Goal: Information Seeking & Learning: Understand process/instructions

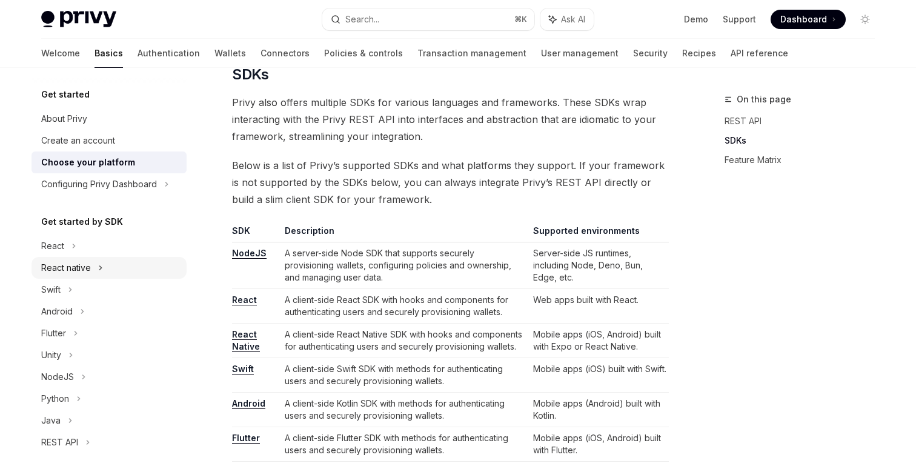
scroll to position [51, 0]
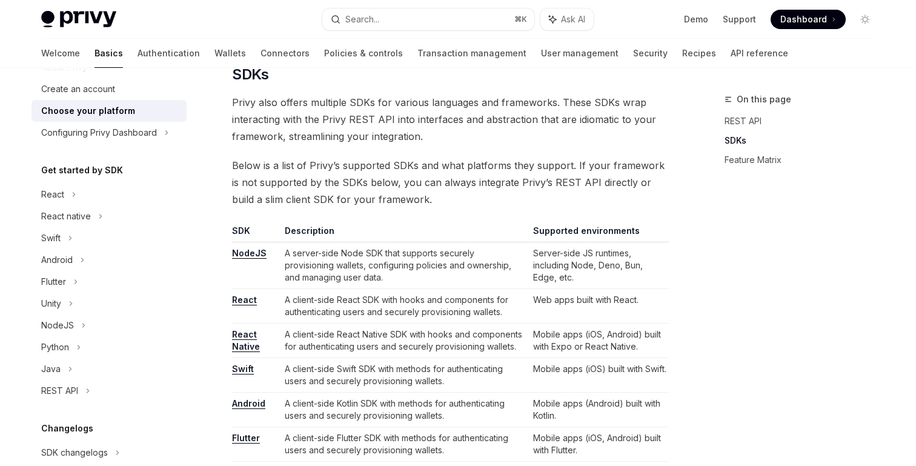
click at [124, 121] on link "Choose your platform" at bounding box center [108, 111] width 155 height 22
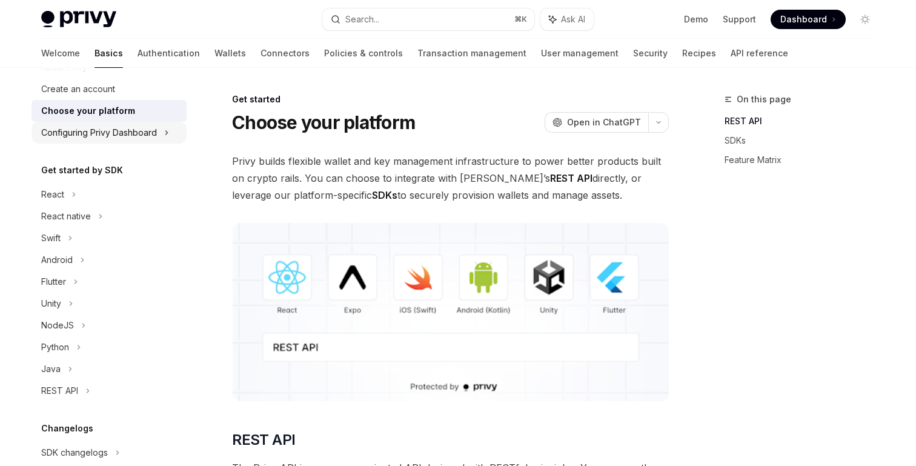
click at [119, 132] on div "Configuring Privy Dashboard" at bounding box center [99, 132] width 116 height 15
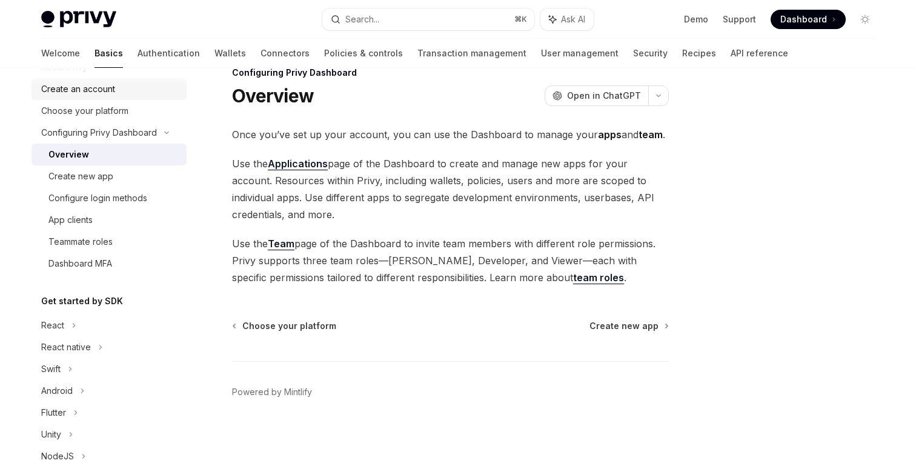
scroll to position [103, 0]
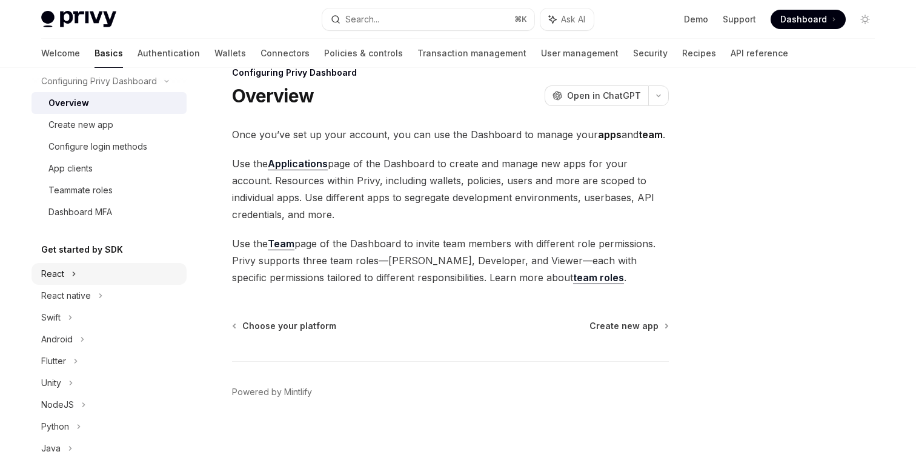
click at [64, 271] on div "React" at bounding box center [108, 274] width 155 height 22
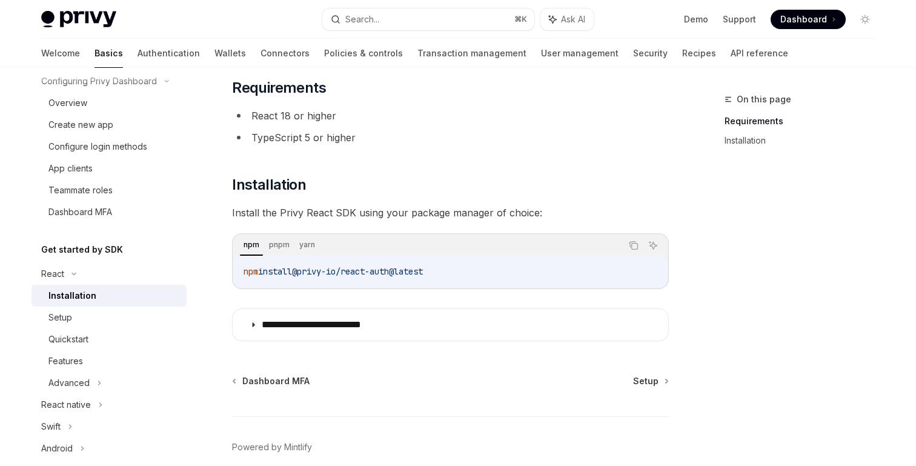
scroll to position [130, 0]
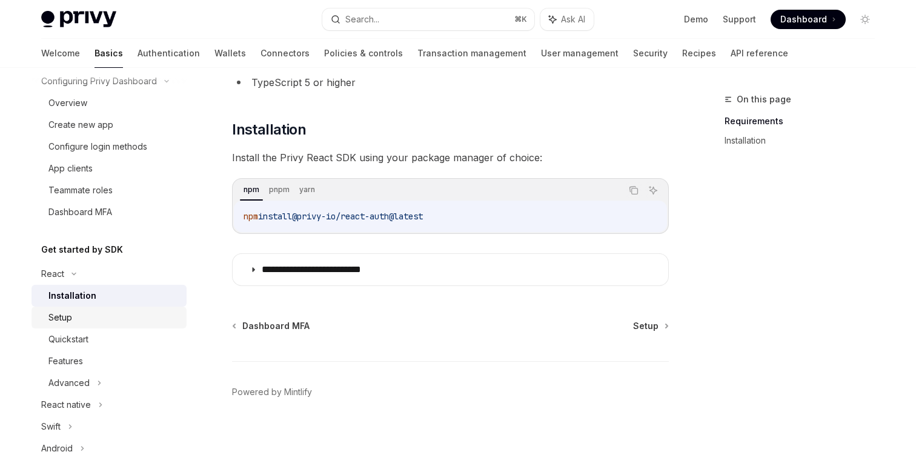
click at [122, 316] on div "Setup" at bounding box center [113, 317] width 131 height 15
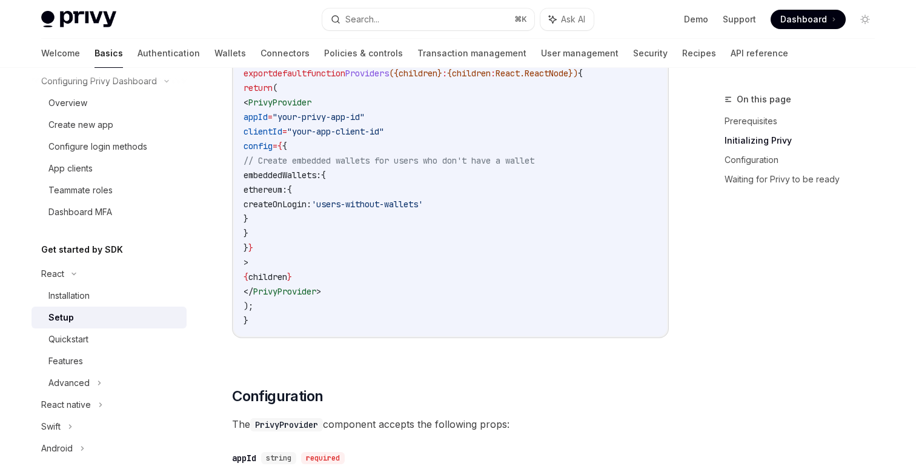
scroll to position [486, 0]
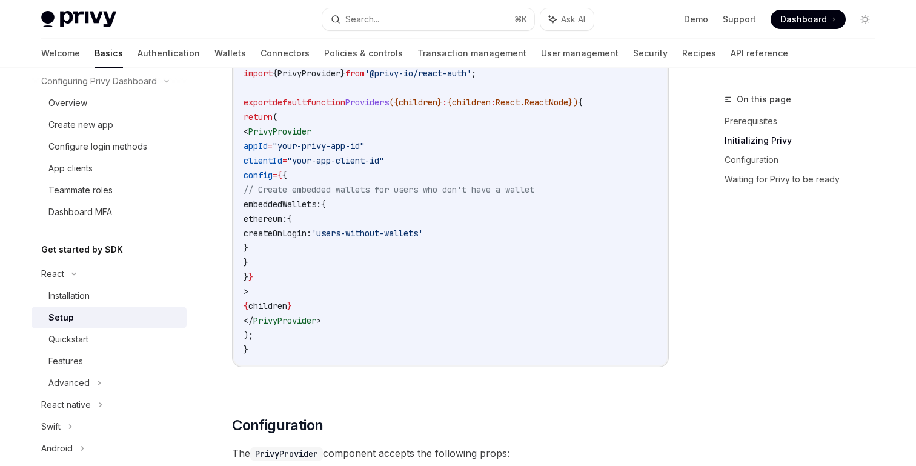
click at [399, 179] on code "'use client' ; import { PrivyProvider } from '@privy-io/react-auth' ; export de…" at bounding box center [450, 197] width 414 height 320
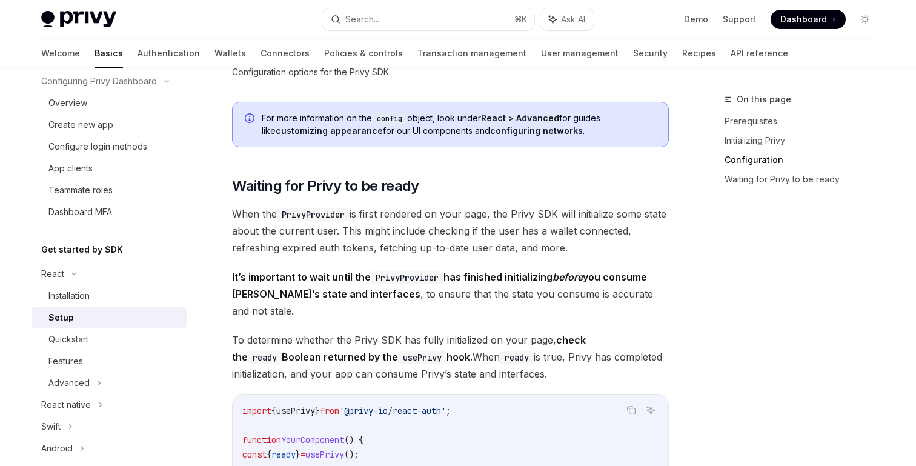
scroll to position [1071, 0]
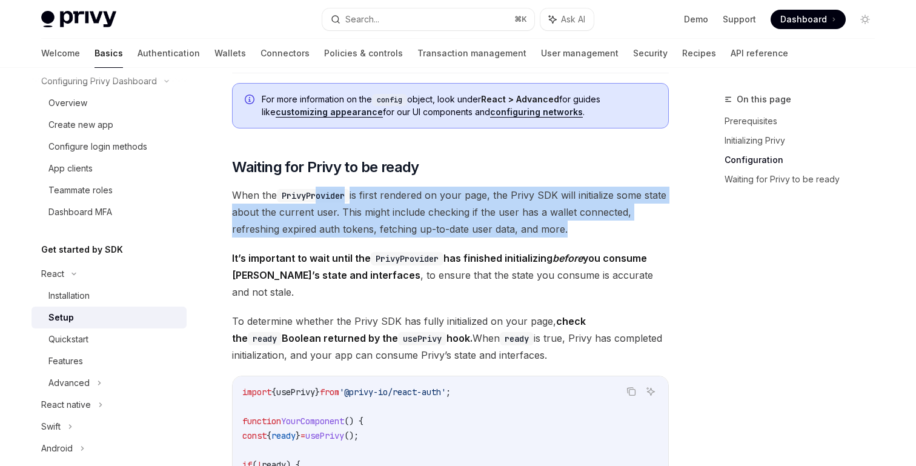
drag, startPoint x: 320, startPoint y: 223, endPoint x: 320, endPoint y: 240, distance: 17.0
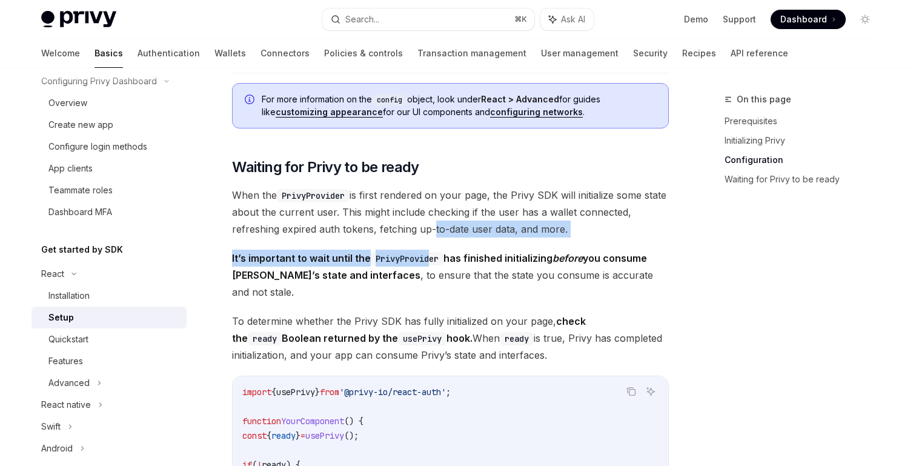
drag, startPoint x: 430, startPoint y: 223, endPoint x: 430, endPoint y: 255, distance: 32.1
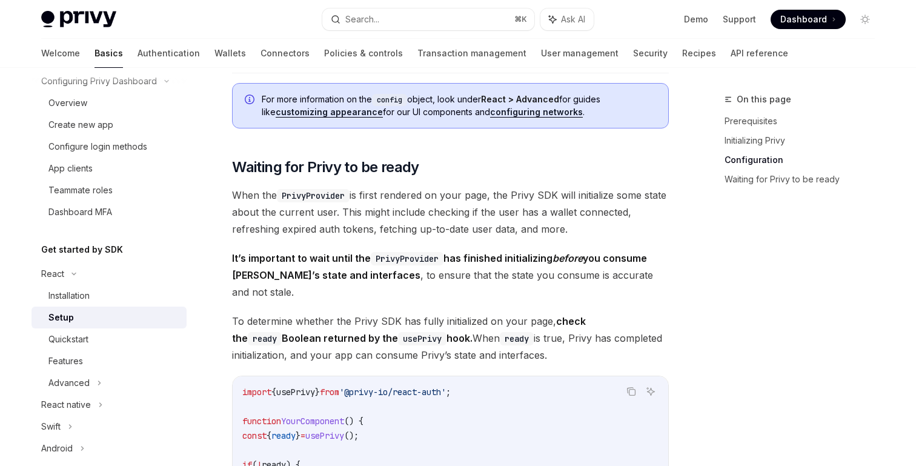
click at [429, 255] on code "PrivyProvider" at bounding box center [407, 258] width 73 height 13
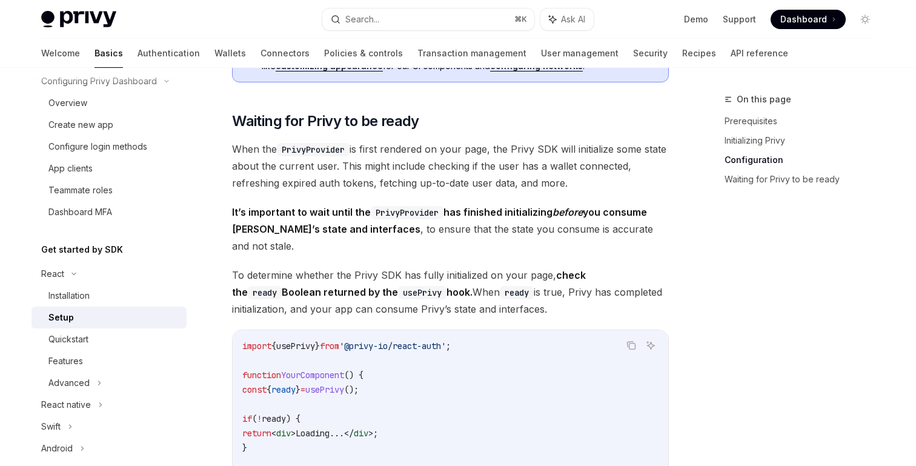
scroll to position [1118, 0]
click at [418, 225] on span "It’s important to wait until the PrivyProvider has finished initializing before…" at bounding box center [450, 227] width 437 height 51
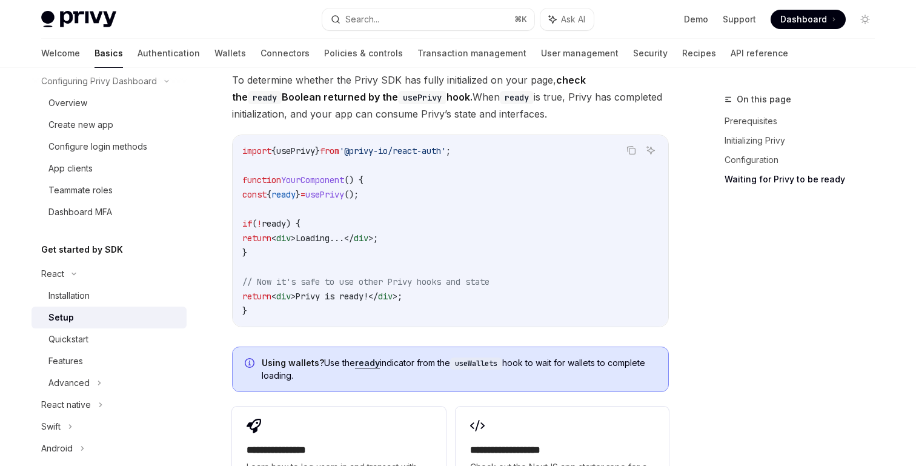
scroll to position [1270, 0]
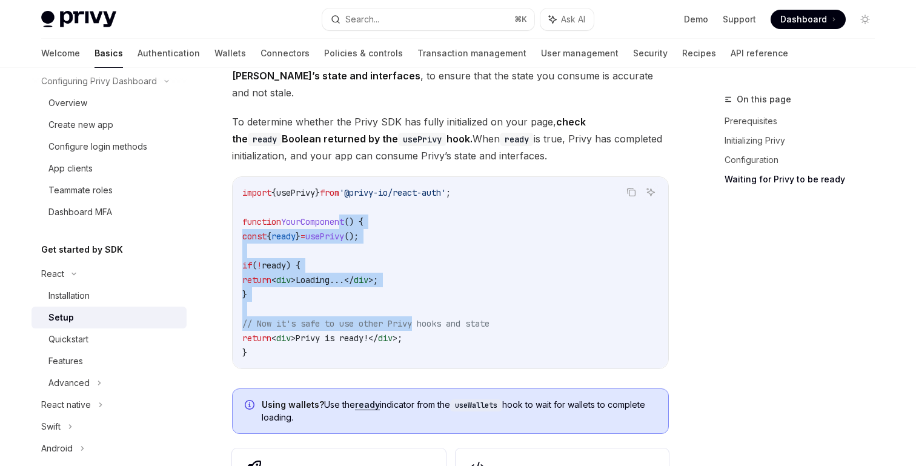
drag, startPoint x: 422, startPoint y: 312, endPoint x: 349, endPoint y: 209, distance: 126.0
click at [349, 209] on code "import { usePrivy } from '@privy-io/react-auth' ; function YourComponent () { c…" at bounding box center [450, 272] width 416 height 174
click at [351, 211] on code "import { usePrivy } from '@privy-io/react-auth' ; function YourComponent () { c…" at bounding box center [450, 272] width 416 height 174
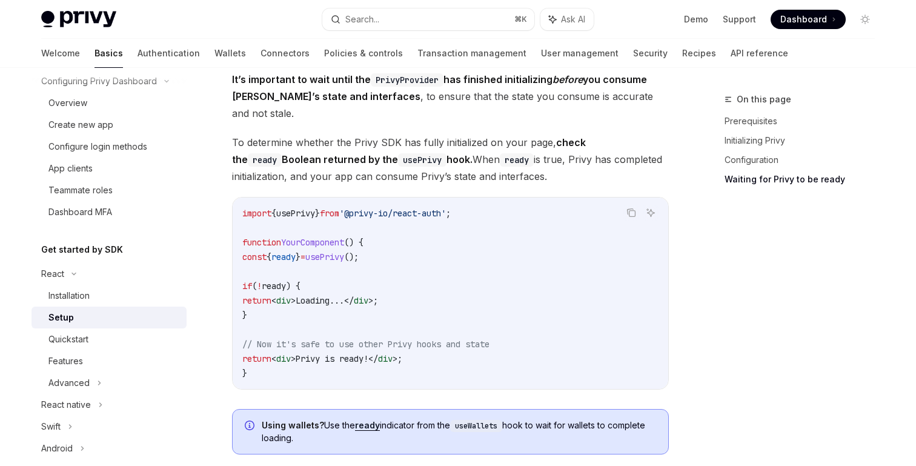
scroll to position [1245, 0]
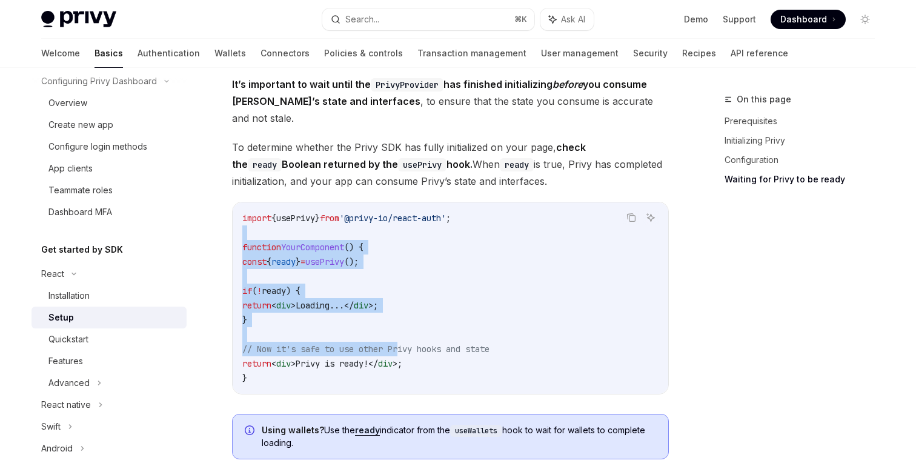
drag, startPoint x: 405, startPoint y: 220, endPoint x: 405, endPoint y: 342, distance: 121.7
click at [405, 341] on code "import { usePrivy } from '@privy-io/react-auth' ; function YourComponent () { c…" at bounding box center [450, 298] width 416 height 174
click at [392, 358] on span "div" at bounding box center [385, 363] width 15 height 11
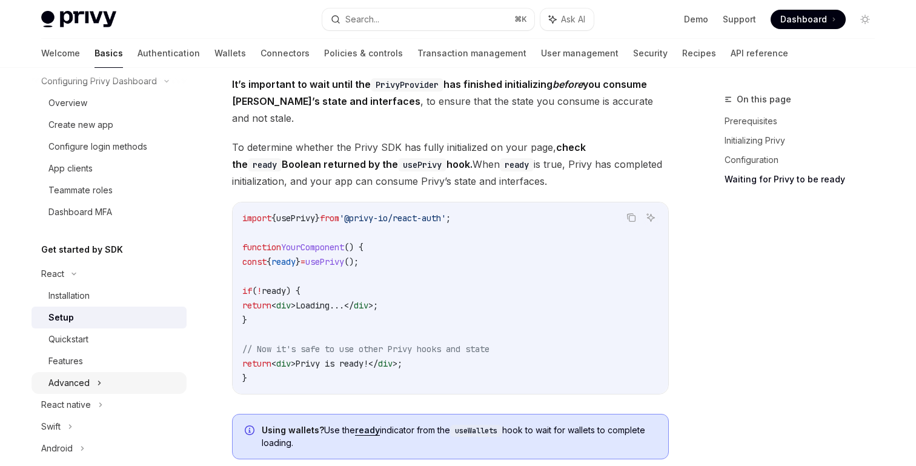
click at [87, 376] on div "Advanced" at bounding box center [68, 383] width 41 height 15
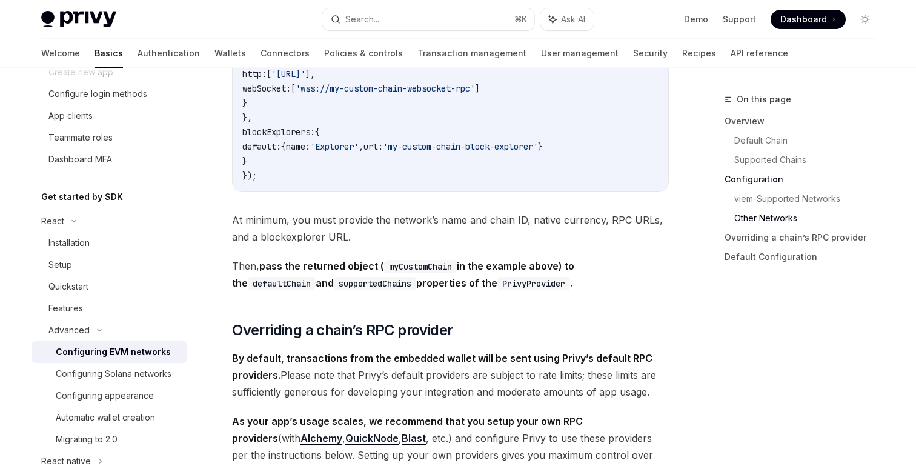
scroll to position [2509, 0]
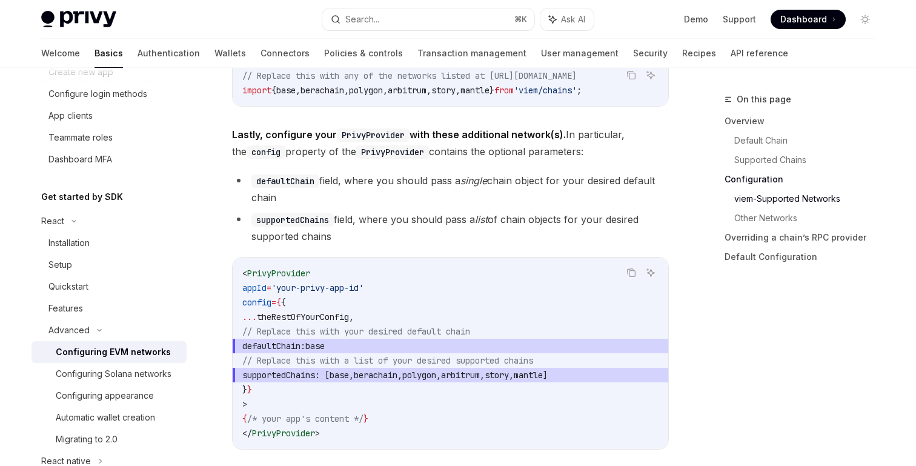
type textarea "*"
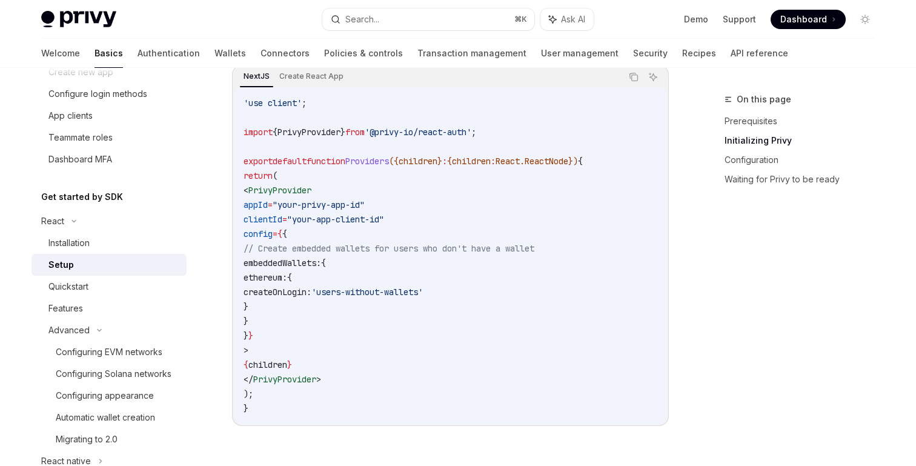
scroll to position [429, 0]
click at [356, 224] on code "'use client' ; import { PrivyProvider } from '@privy-io/react-auth' ; export de…" at bounding box center [450, 254] width 414 height 320
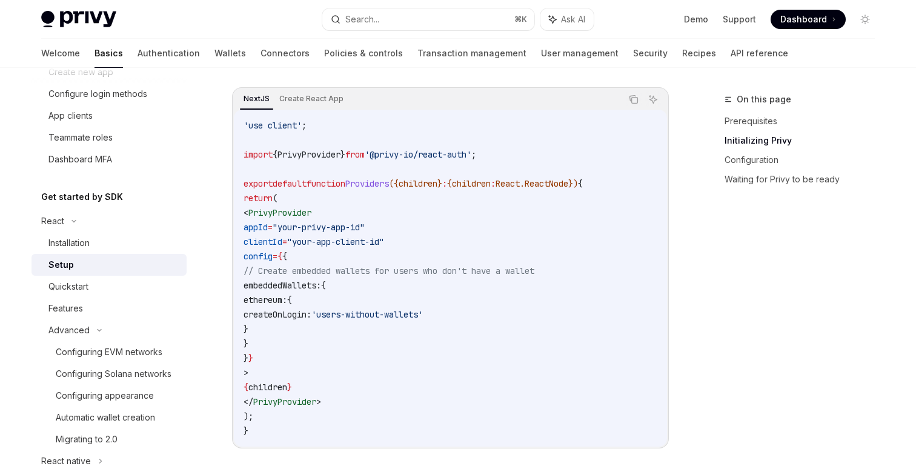
scroll to position [384, 0]
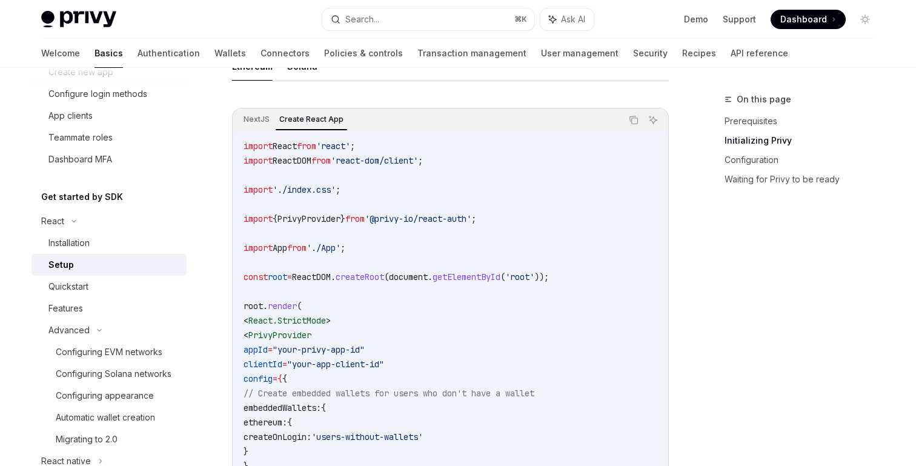
click at [237, 111] on div "NextJS Create React App Copy Ask AI" at bounding box center [450, 120] width 433 height 21
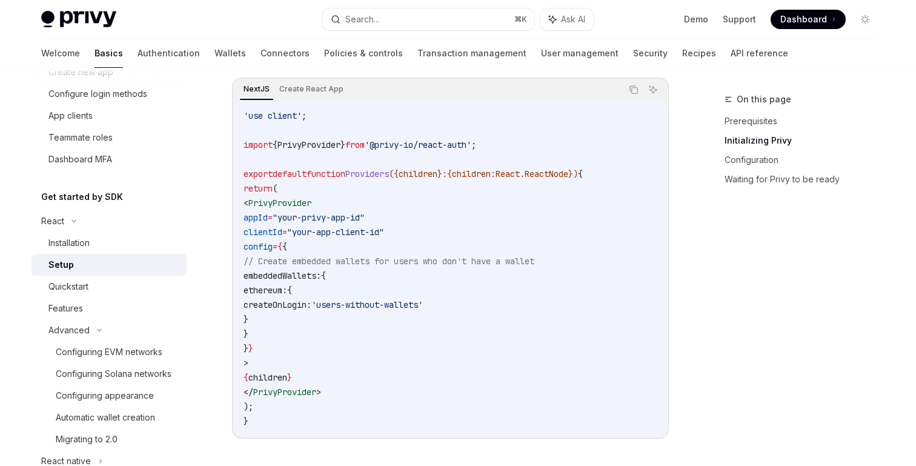
scroll to position [419, 0]
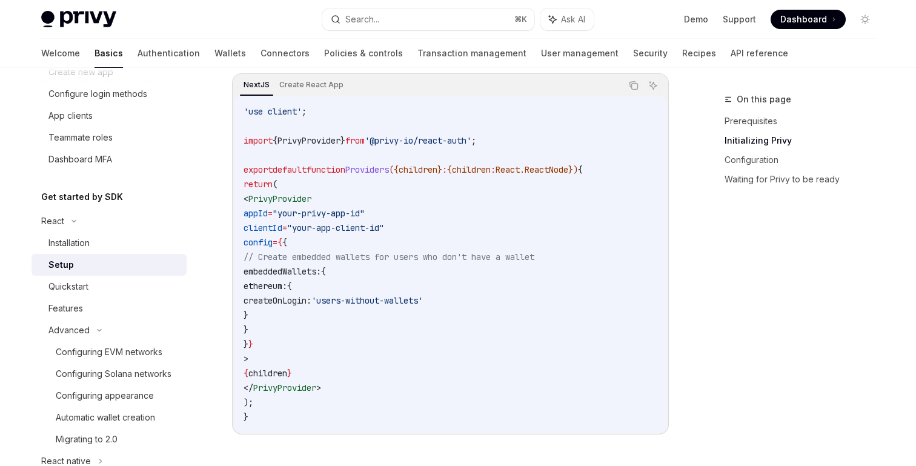
click at [331, 238] on code "'use client' ; import { PrivyProvider } from '@privy-io/react-auth' ; export de…" at bounding box center [450, 264] width 414 height 320
click at [400, 394] on code "'use client' ; import { PrivyProvider } from '@privy-io/react-auth' ; export de…" at bounding box center [450, 264] width 414 height 320
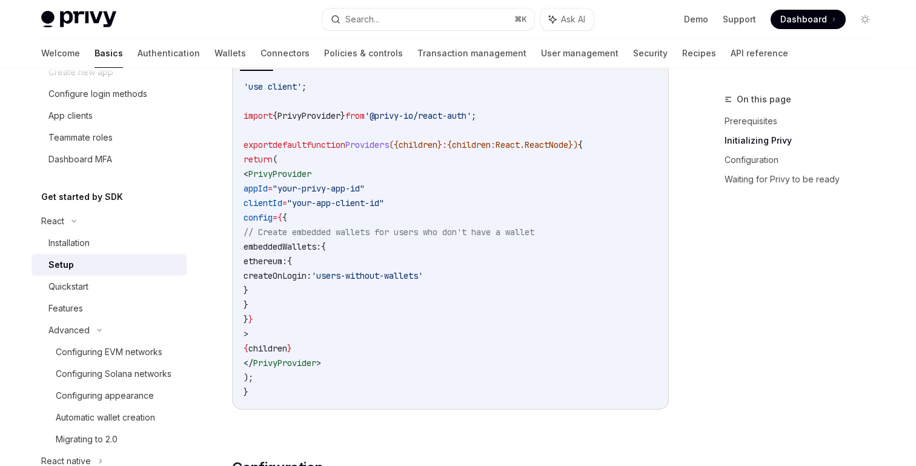
scroll to position [598, 0]
